Goal: Task Accomplishment & Management: Manage account settings

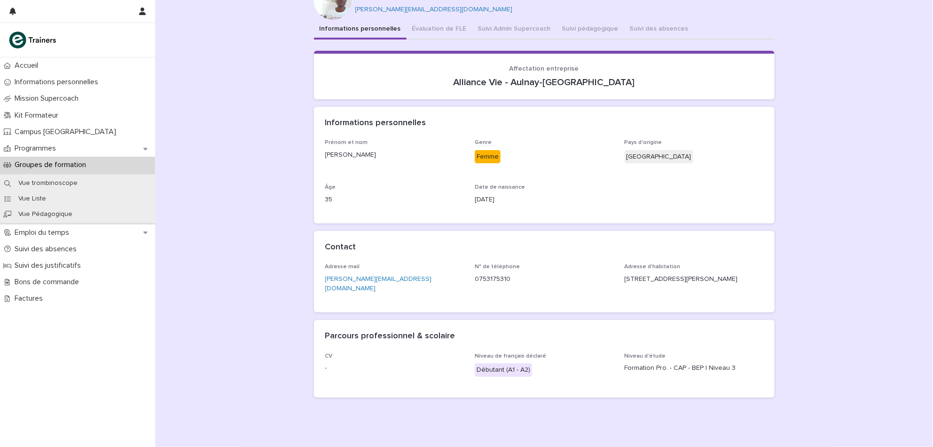
scroll to position [39, 0]
click at [488, 22] on div "Informations personnelles Évaluation de FLE Suivi Admin Supercoach Suivi pédago…" at bounding box center [544, 211] width 461 height 385
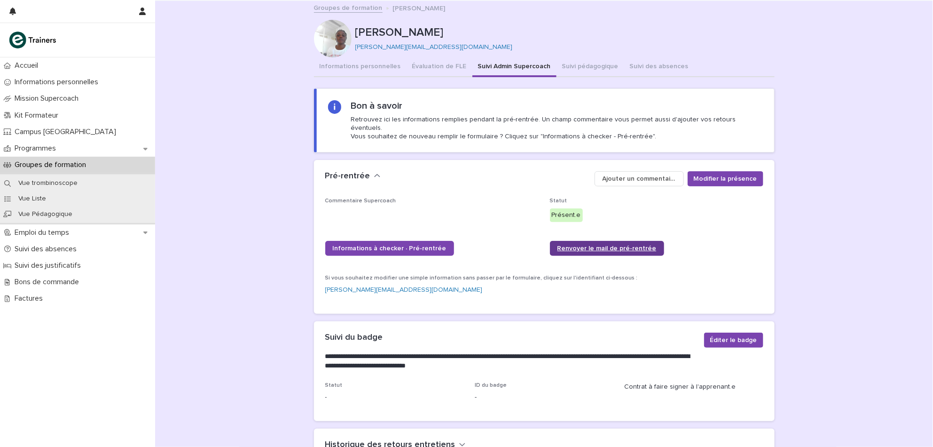
click at [574, 245] on span "Renvoyer le mail de pré-rentrée" at bounding box center [607, 248] width 99 height 7
click at [421, 245] on span "Informations à checker · Pré-rentrée" at bounding box center [390, 248] width 114 height 7
